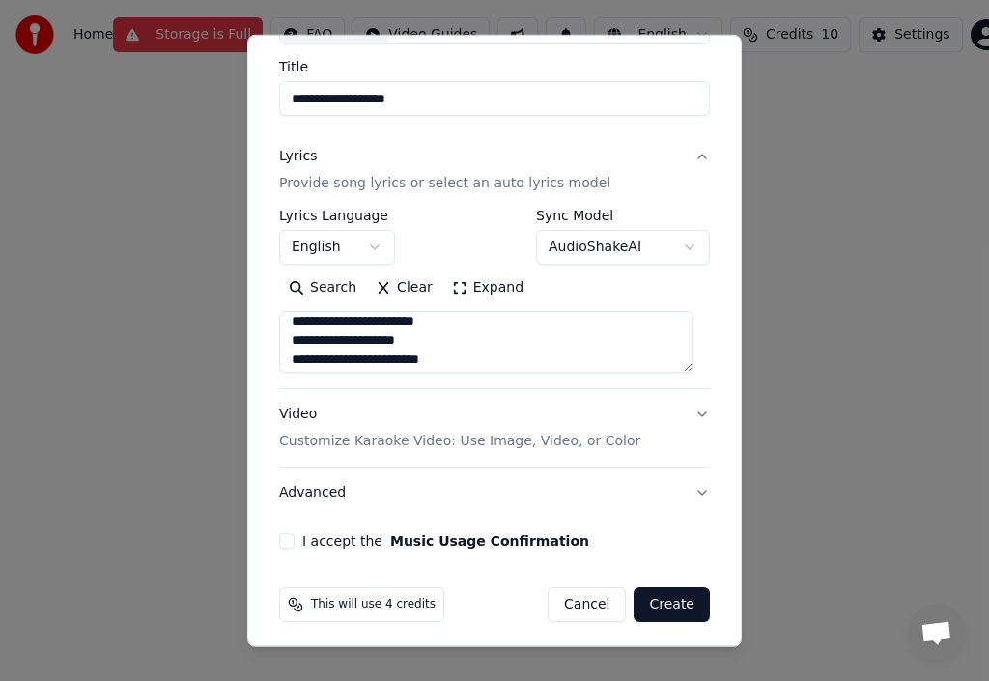
scroll to position [152, 0]
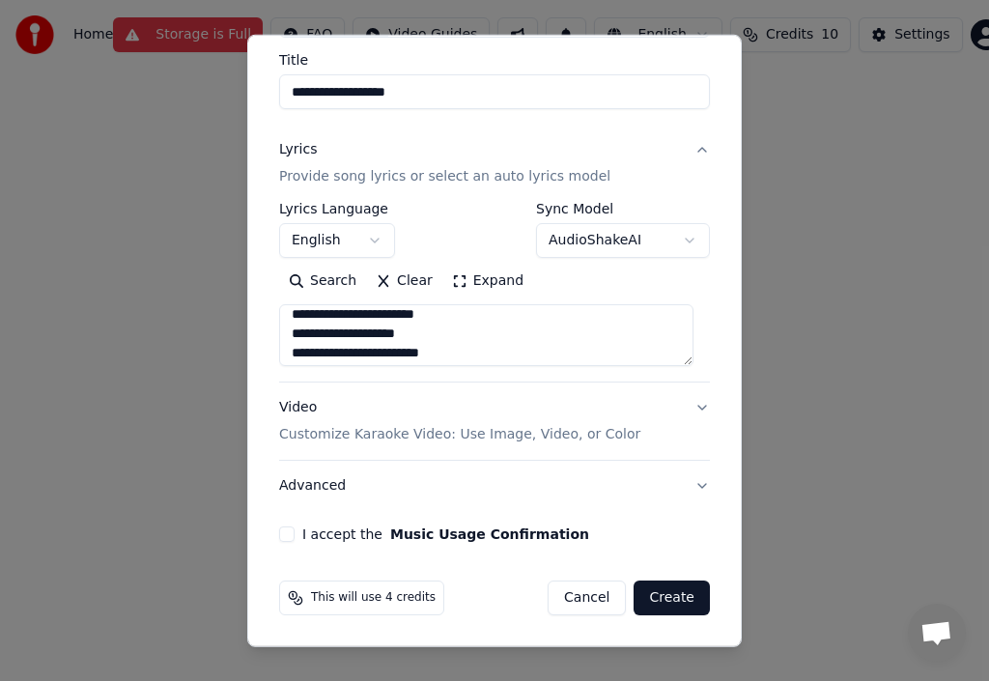
click at [423, 431] on p "Customize Karaoke Video: Use Image, Video, or Color" at bounding box center [459, 434] width 361 height 19
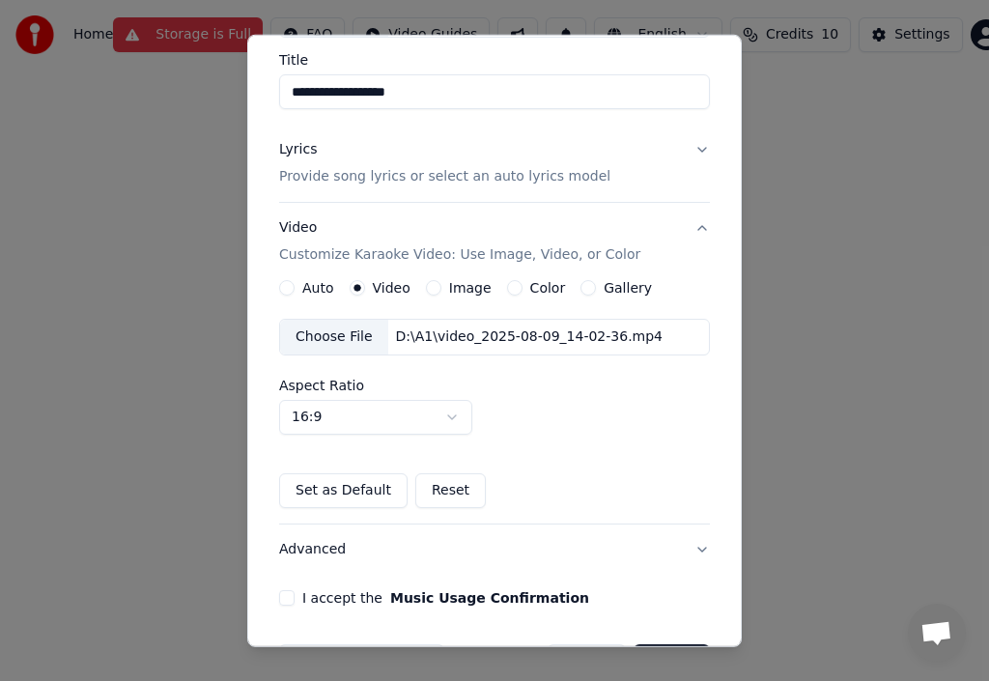
click at [464, 284] on label "Image" at bounding box center [470, 288] width 43 height 14
click at [442, 284] on button "Image" at bounding box center [433, 287] width 15 height 15
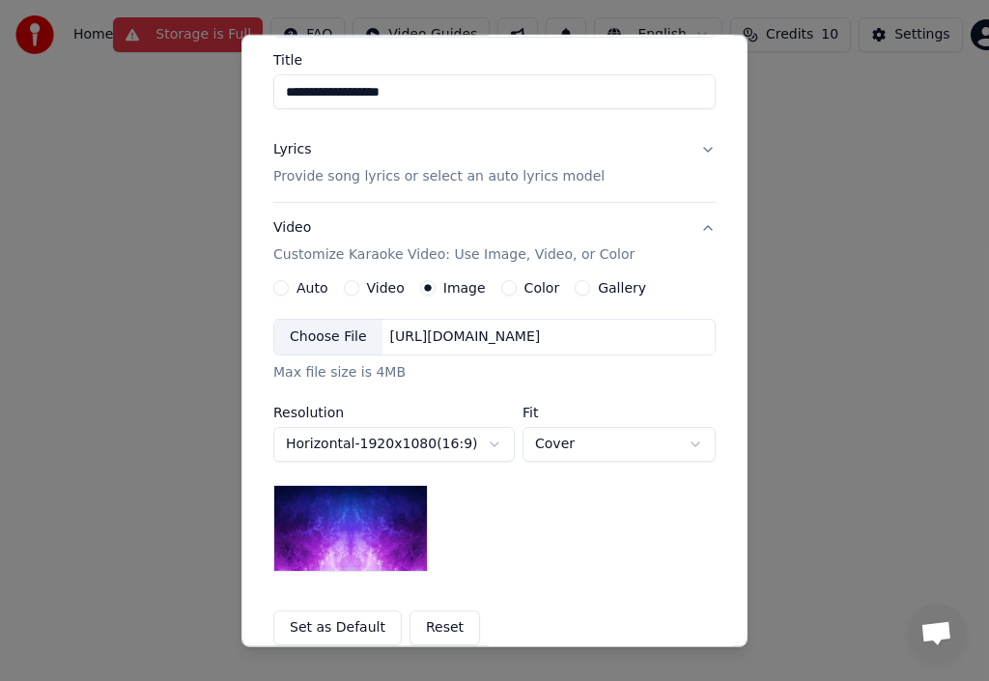
click at [334, 331] on div "Choose File" at bounding box center [328, 337] width 108 height 35
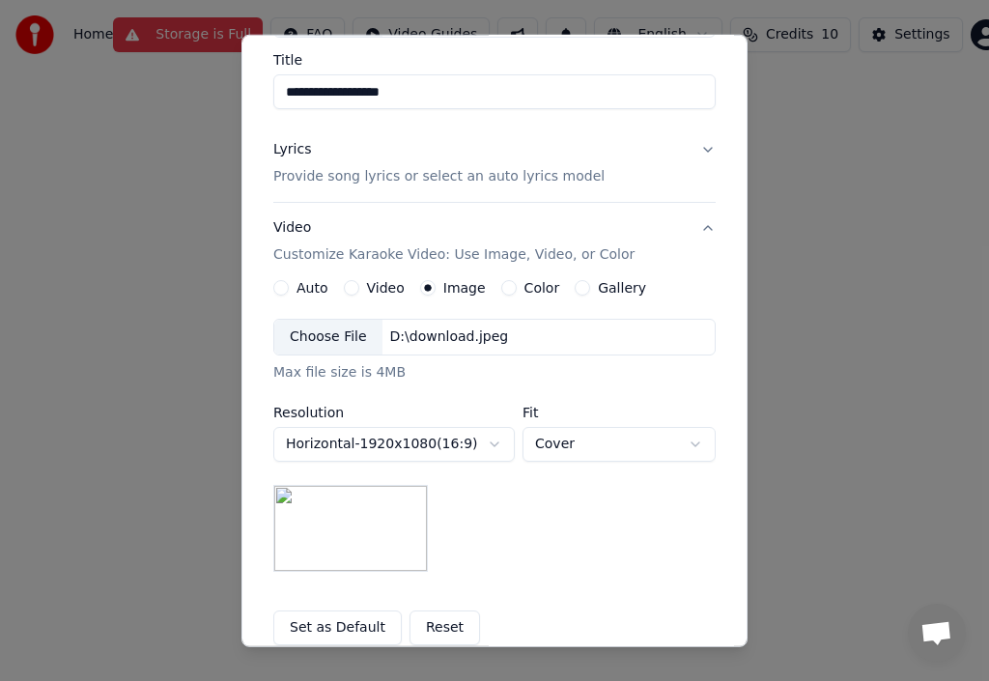
click at [322, 333] on div "Choose File" at bounding box center [328, 337] width 108 height 35
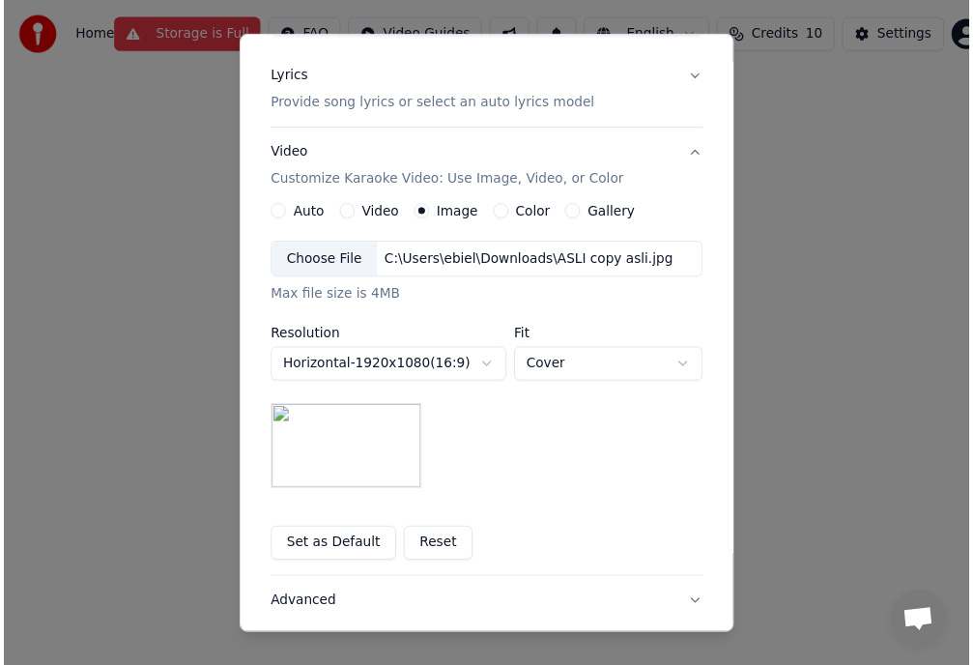
scroll to position [353, 0]
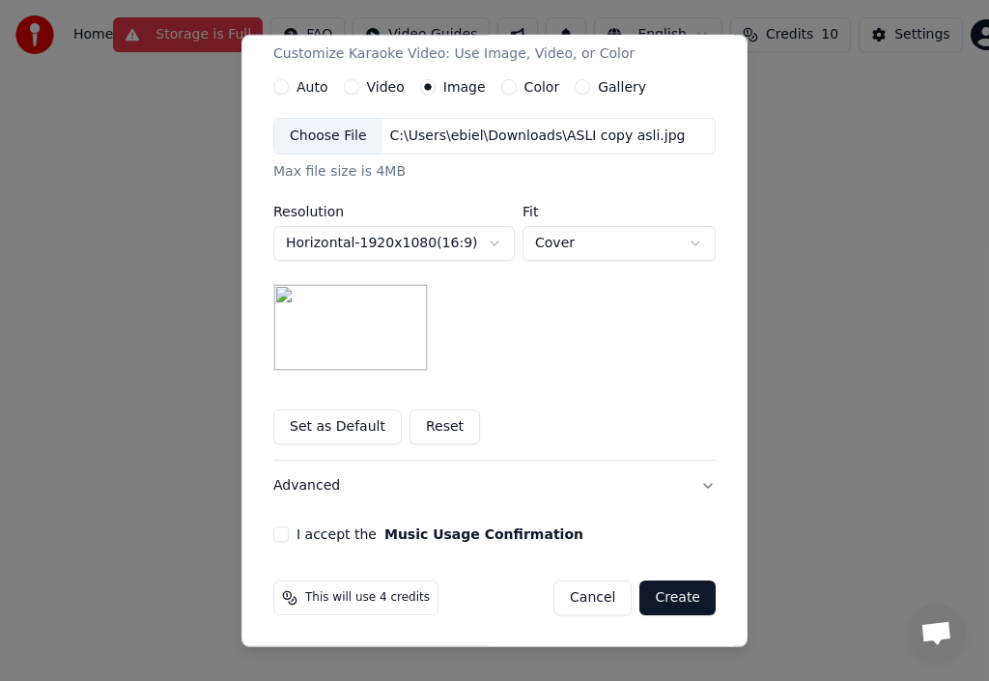
click at [273, 535] on button "I accept the Music Usage Confirmation" at bounding box center [280, 534] width 15 height 15
click at [676, 591] on button "Create" at bounding box center [678, 598] width 76 height 35
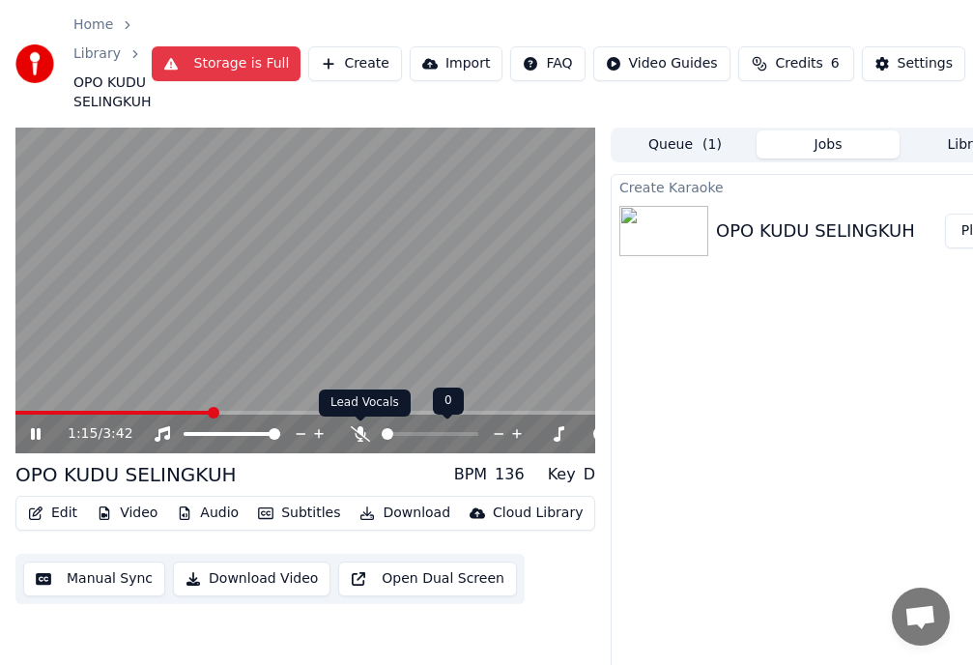
click at [363, 434] on icon at bounding box center [360, 433] width 19 height 15
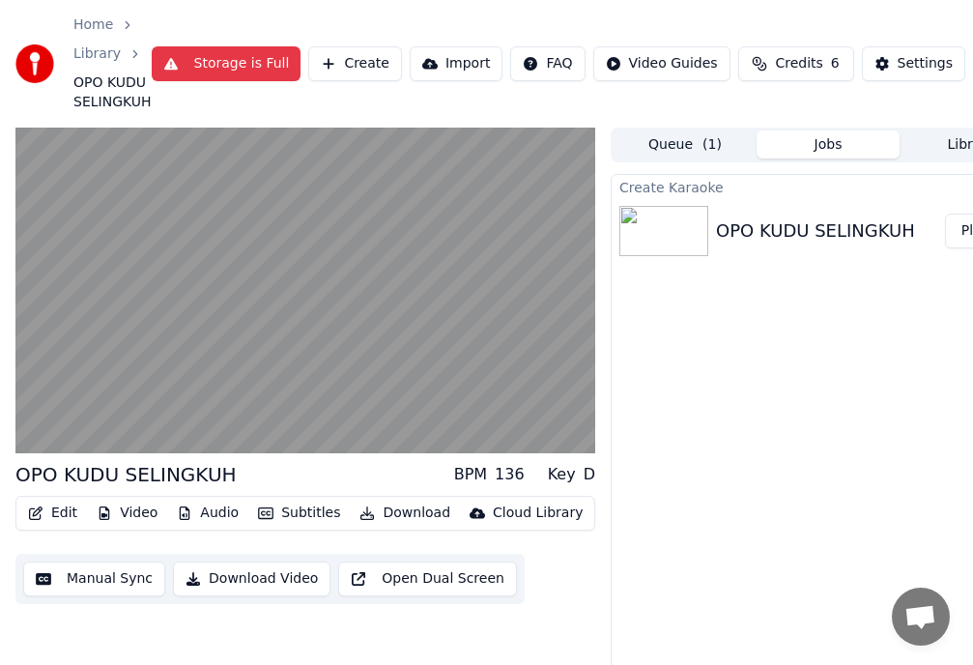
click at [196, 576] on button "Download Video" at bounding box center [251, 578] width 157 height 35
